Goal: Task Accomplishment & Management: Manage account settings

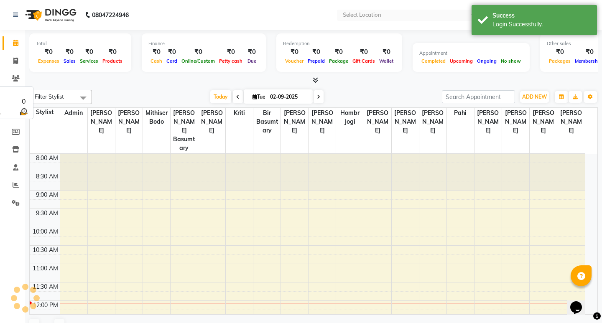
select select "en"
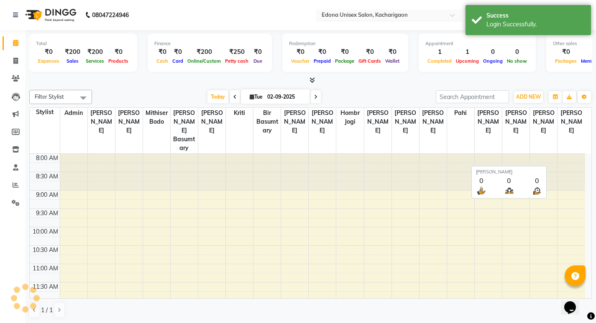
scroll to position [148, 0]
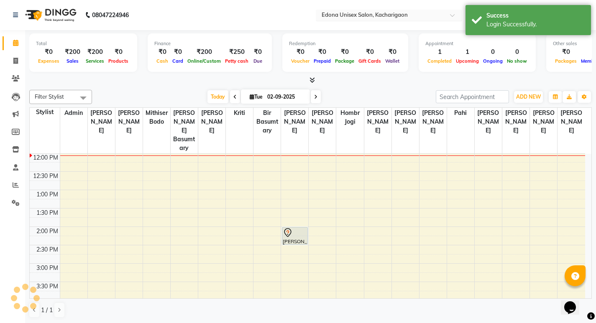
click at [379, 16] on input "text" at bounding box center [380, 16] width 121 height 8
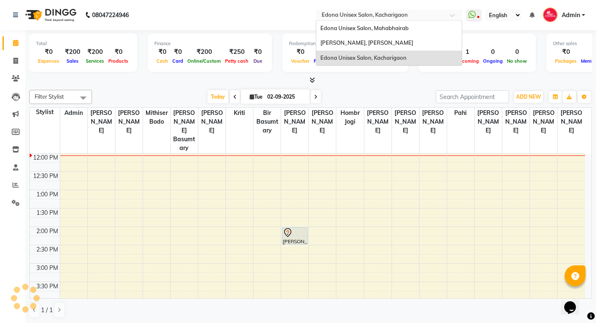
click at [390, 25] on span "Edona Unisex Salon, Mahabhairab" at bounding box center [364, 28] width 88 height 7
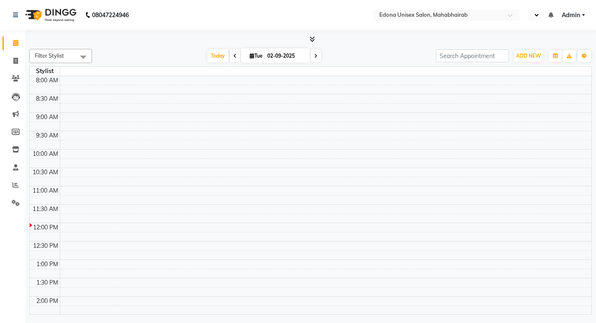
select select "en"
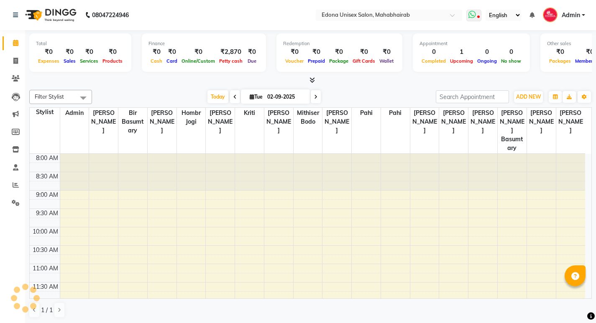
click at [475, 17] on icon at bounding box center [472, 14] width 8 height 8
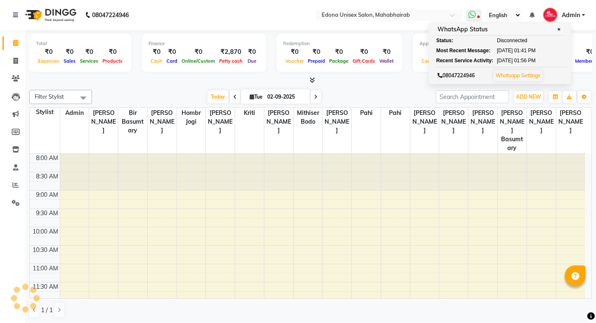
scroll to position [148, 0]
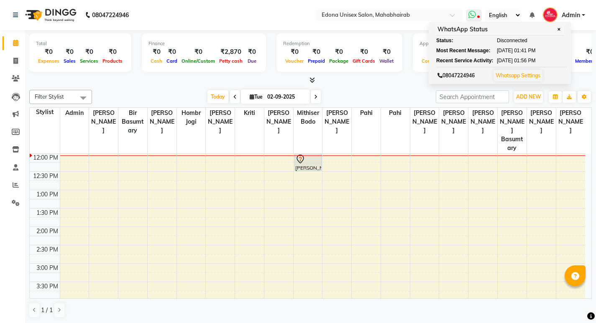
click at [522, 74] on link "Whatsapp Settings" at bounding box center [518, 75] width 45 height 6
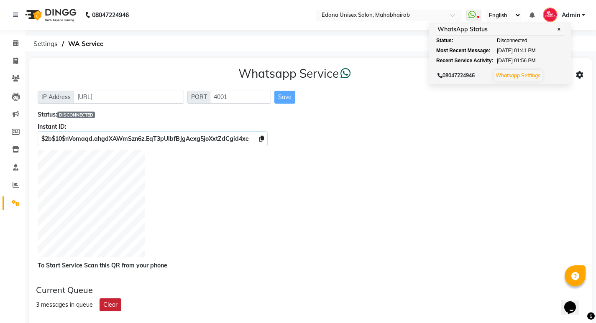
click at [112, 305] on button "Clear" at bounding box center [111, 305] width 22 height 13
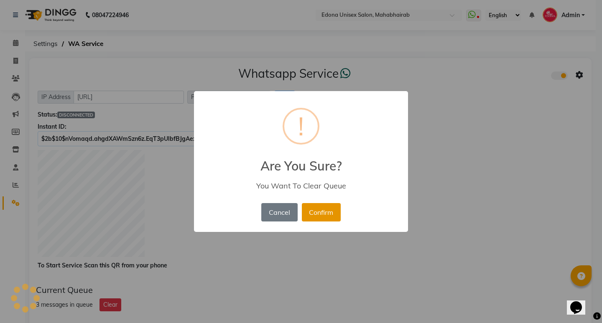
click at [313, 213] on button "Confirm" at bounding box center [321, 212] width 39 height 18
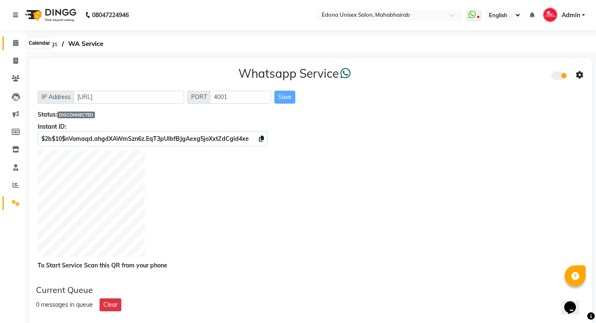
click at [15, 42] on icon at bounding box center [15, 43] width 5 height 6
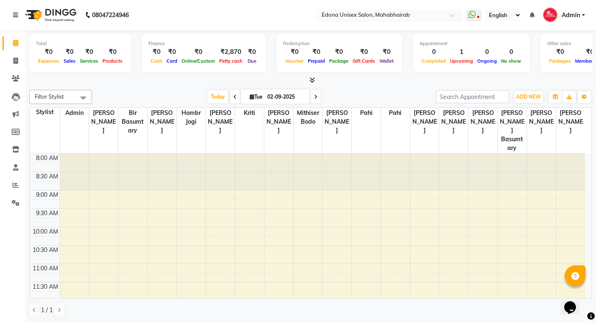
click at [440, 19] on input "text" at bounding box center [380, 16] width 121 height 8
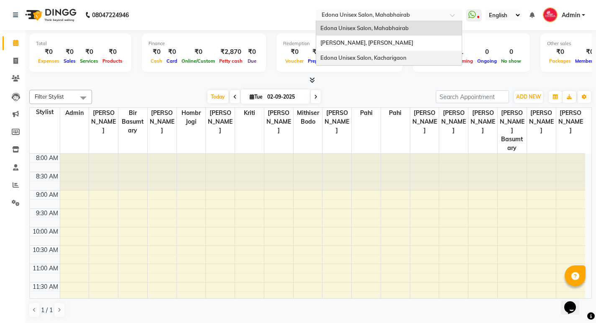
click at [405, 57] on span "Edona Unisex Salon, Kacharigaon" at bounding box center [363, 57] width 86 height 7
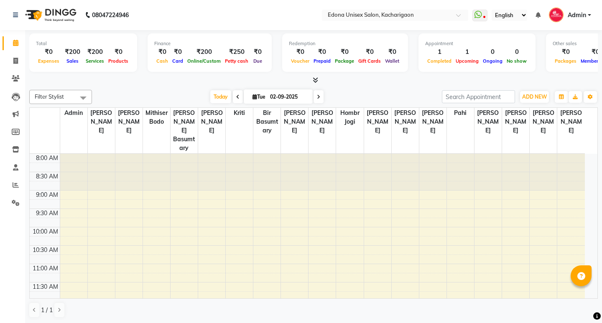
select select "en"
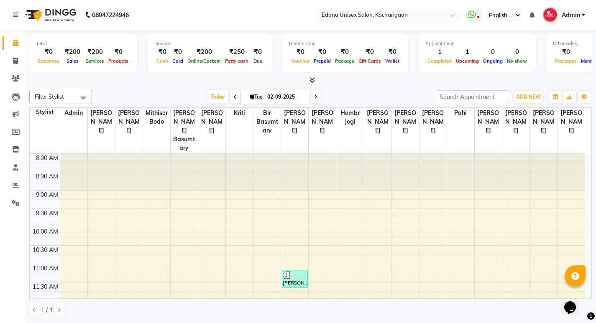
click at [402, 15] on input "text" at bounding box center [380, 16] width 121 height 8
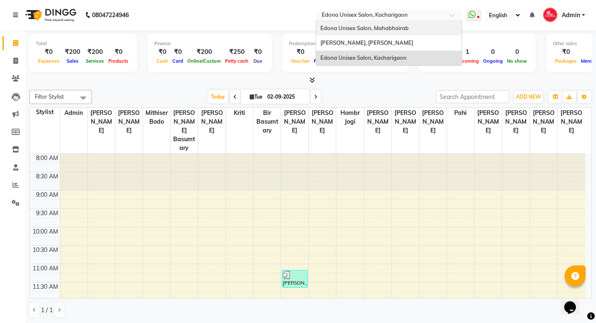
click at [403, 30] on span "Edona Unisex Salon, Mahabhairab" at bounding box center [364, 28] width 88 height 7
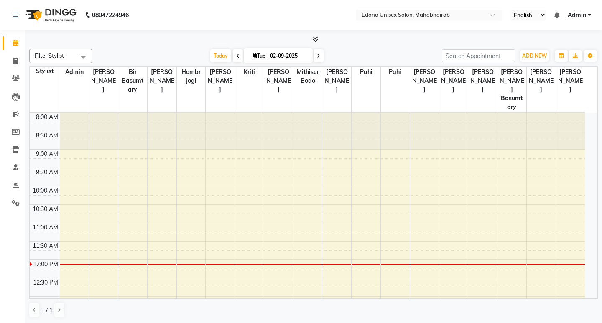
select select "en"
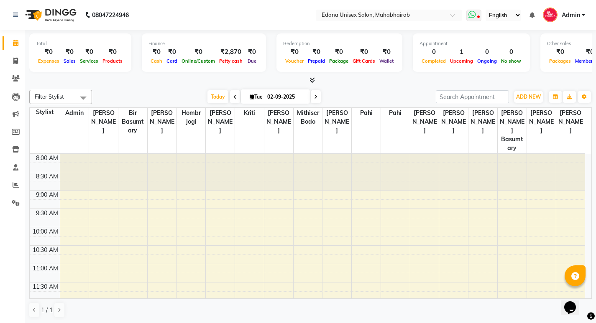
click at [478, 16] on icon at bounding box center [478, 17] width 3 height 4
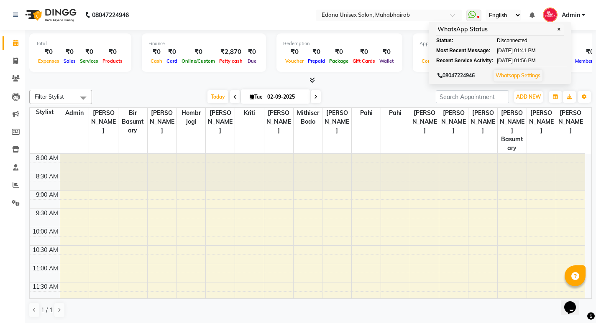
click at [579, 18] on span "Admin" at bounding box center [571, 15] width 18 height 9
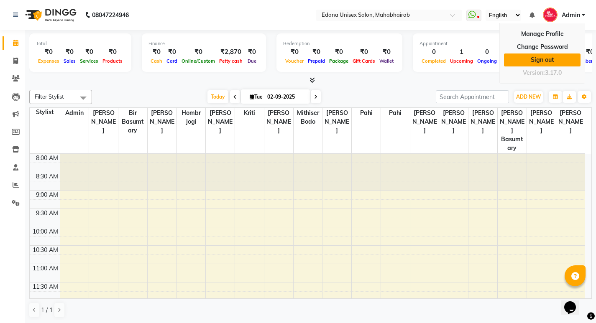
click at [542, 59] on link "Sign out" at bounding box center [542, 60] width 77 height 13
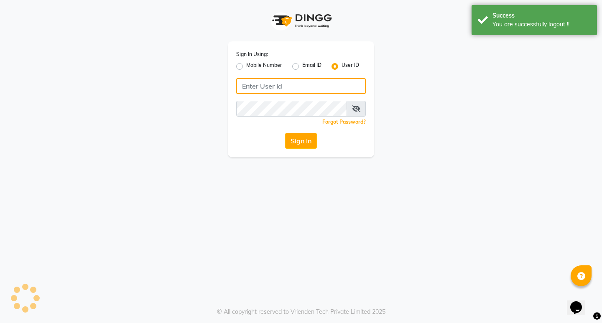
type input "8134949766"
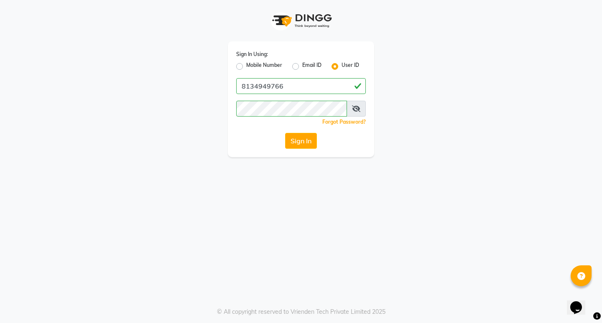
click at [246, 68] on label "Mobile Number" at bounding box center [264, 66] width 36 height 10
click at [246, 67] on input "Mobile Number" at bounding box center [248, 63] width 5 height 5
radio input "true"
radio input "false"
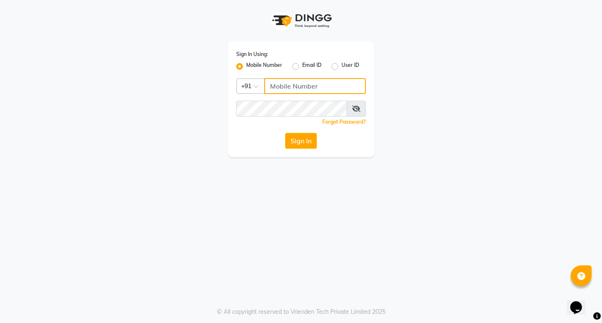
click at [278, 81] on input "Username" at bounding box center [315, 86] width 102 height 16
type input "8134949766"
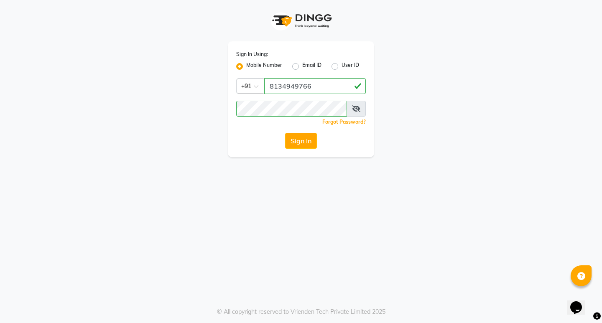
click at [313, 131] on div "Sign In Using: Mobile Number Email ID User ID Country Code × +91 8134949766 Rem…" at bounding box center [301, 99] width 146 height 116
click at [309, 139] on button "Sign In" at bounding box center [301, 141] width 32 height 16
